Goal: Information Seeking & Learning: Find specific fact

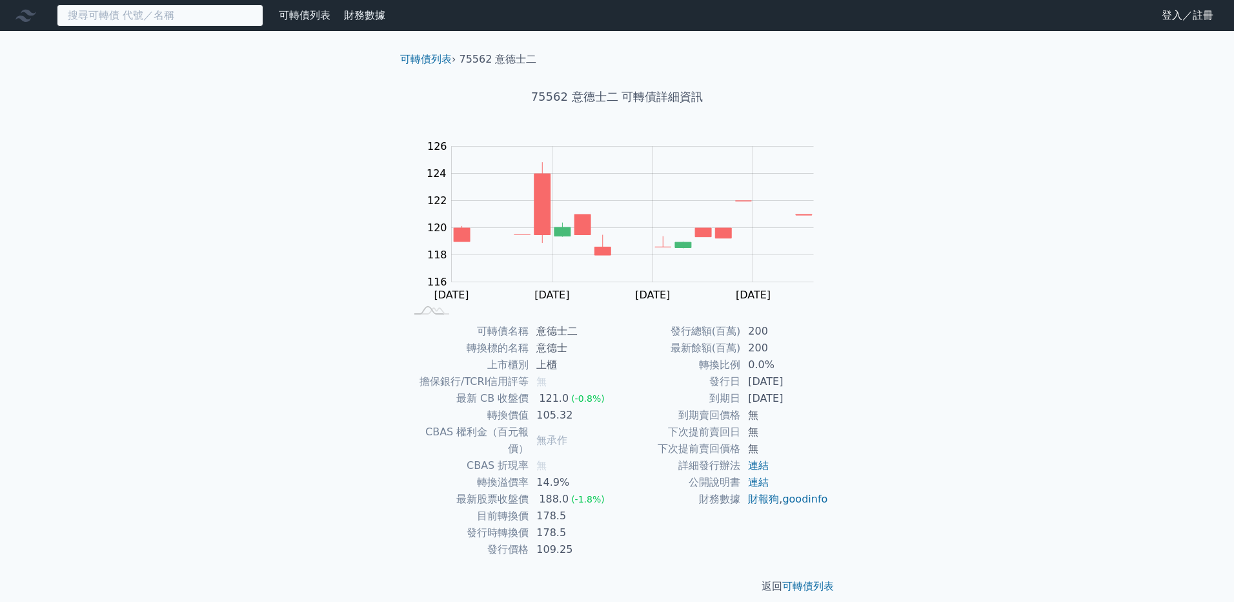
click at [127, 16] on input at bounding box center [160, 16] width 207 height 22
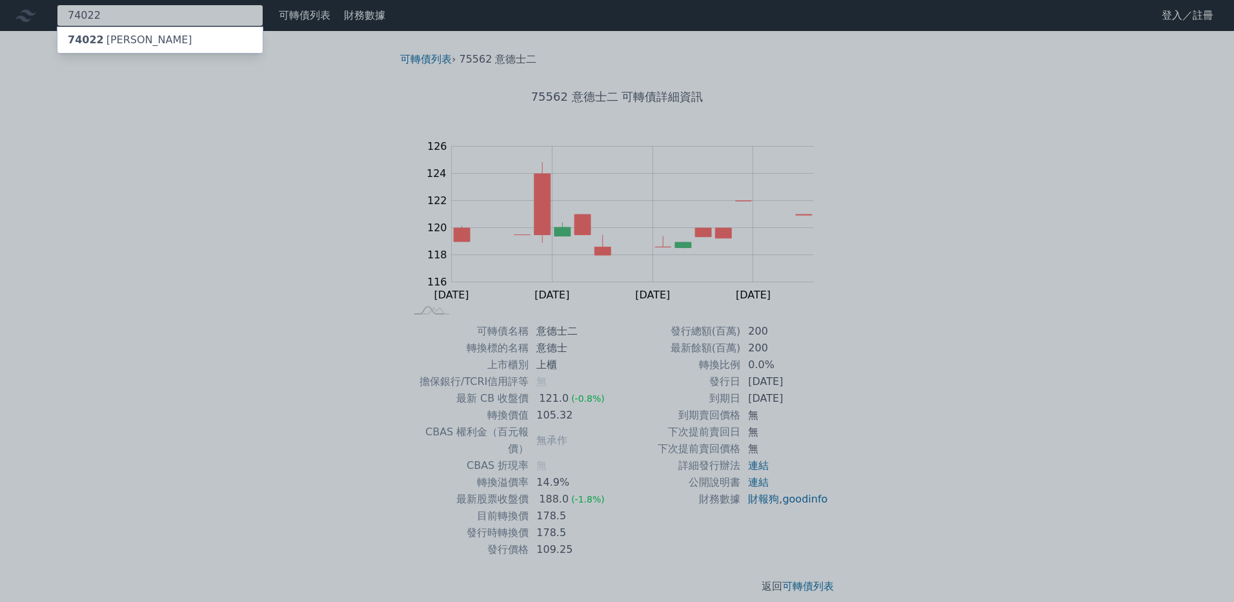
type input "74022"
click at [127, 39] on div "74022 [PERSON_NAME]" at bounding box center [130, 39] width 125 height 15
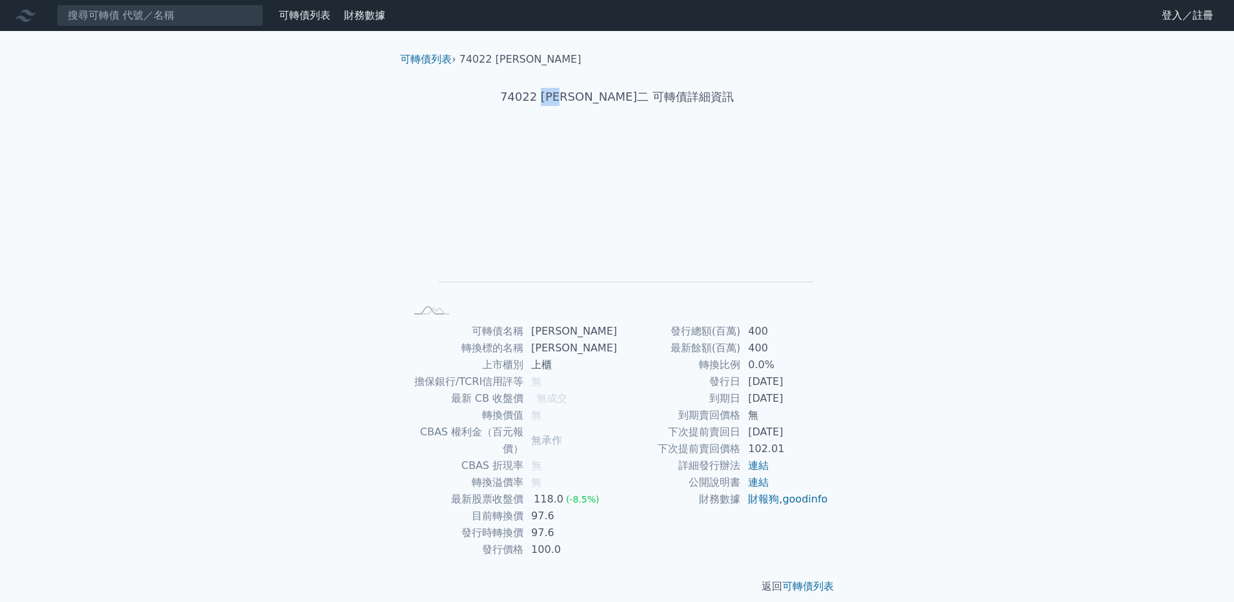
drag, startPoint x: 580, startPoint y: 94, endPoint x: 610, endPoint y: 94, distance: 30.3
click at [610, 94] on h1 "74022 [PERSON_NAME]二 可轉債詳細資訊" at bounding box center [617, 97] width 454 height 18
copy h1 "[PERSON_NAME]"
click at [122, 18] on input at bounding box center [160, 16] width 207 height 22
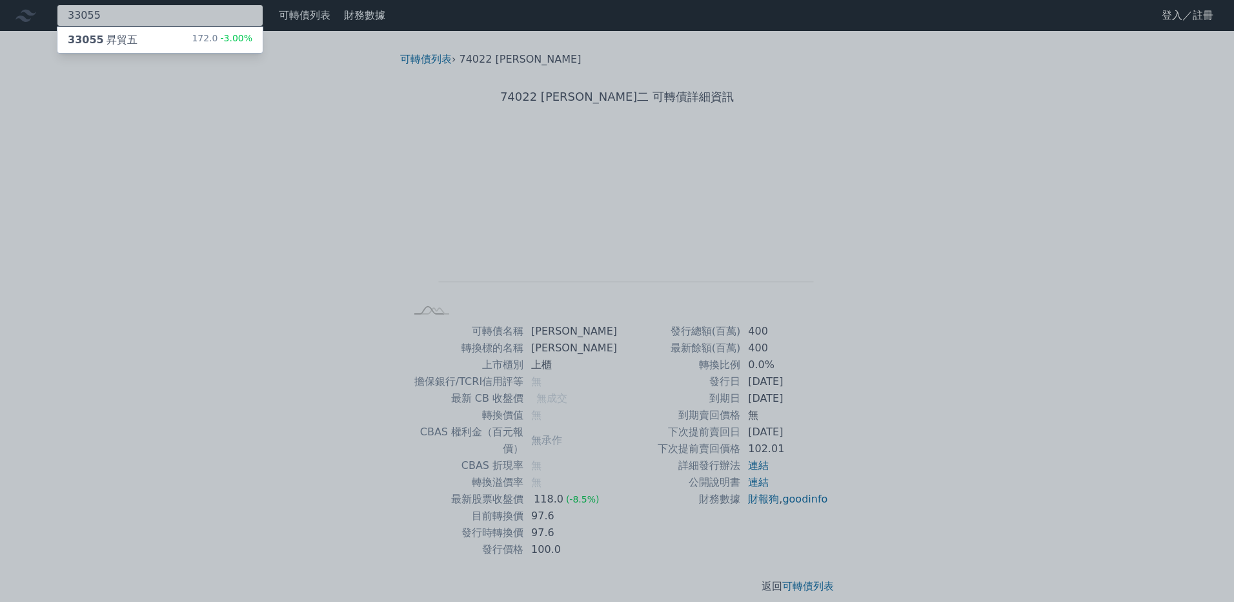
type input "33055"
click at [130, 33] on div "33055 昇貿五" at bounding box center [103, 39] width 70 height 15
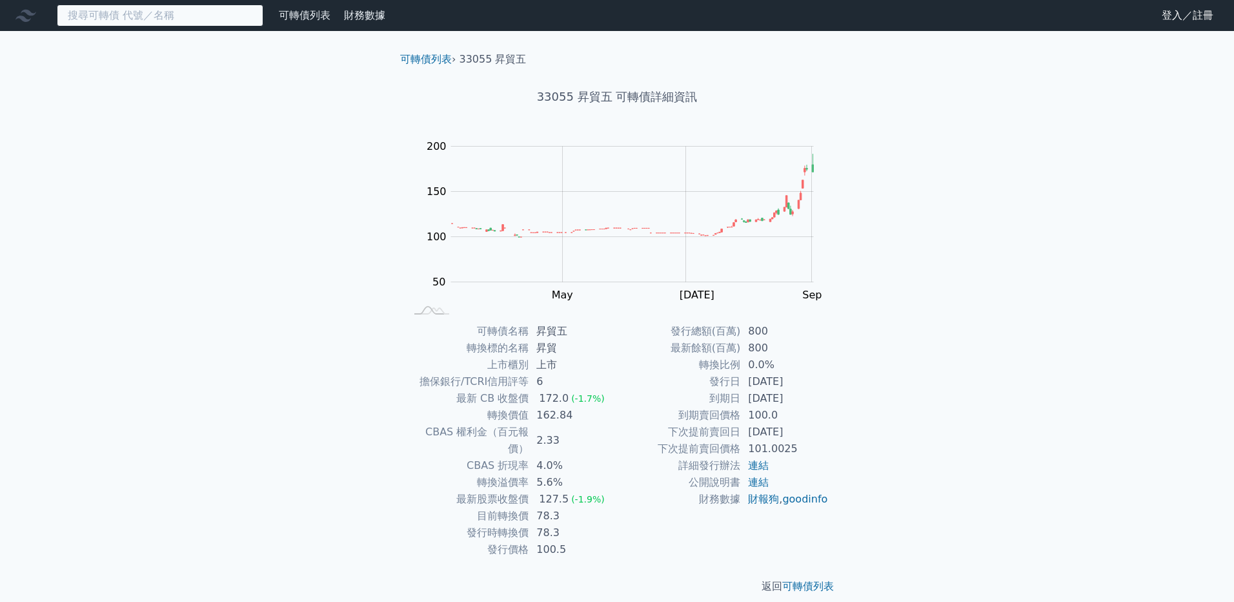
click at [119, 21] on input at bounding box center [160, 16] width 207 height 22
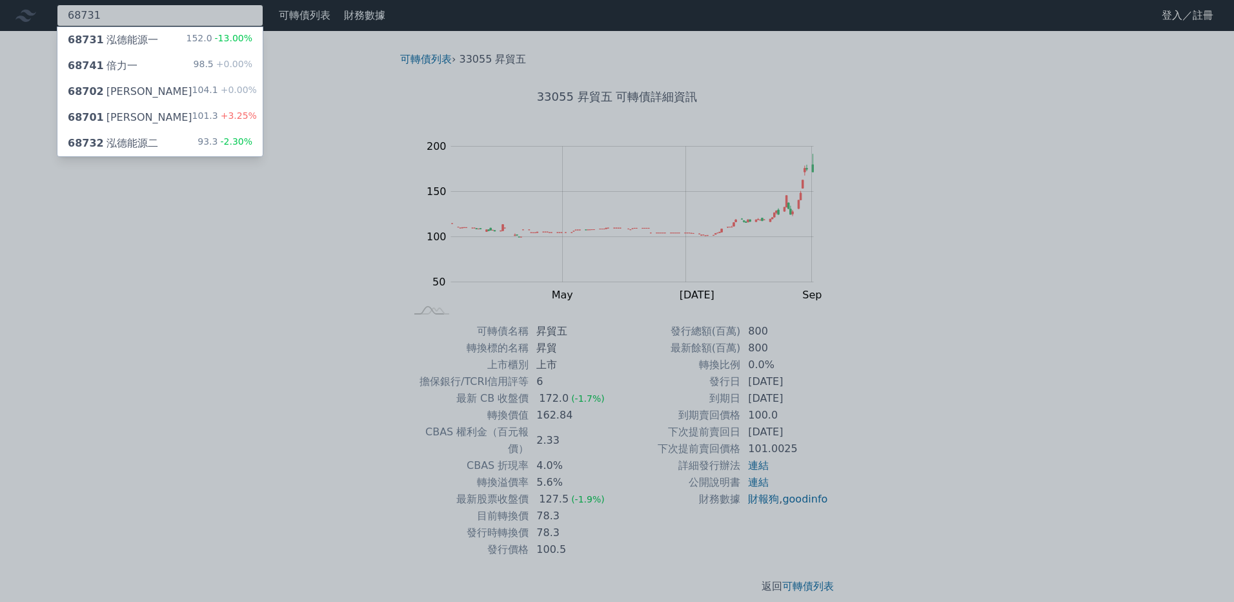
type input "68731"
click at [123, 35] on div "68731 泓德能源一" at bounding box center [113, 39] width 90 height 15
